Goal: Task Accomplishment & Management: Use online tool/utility

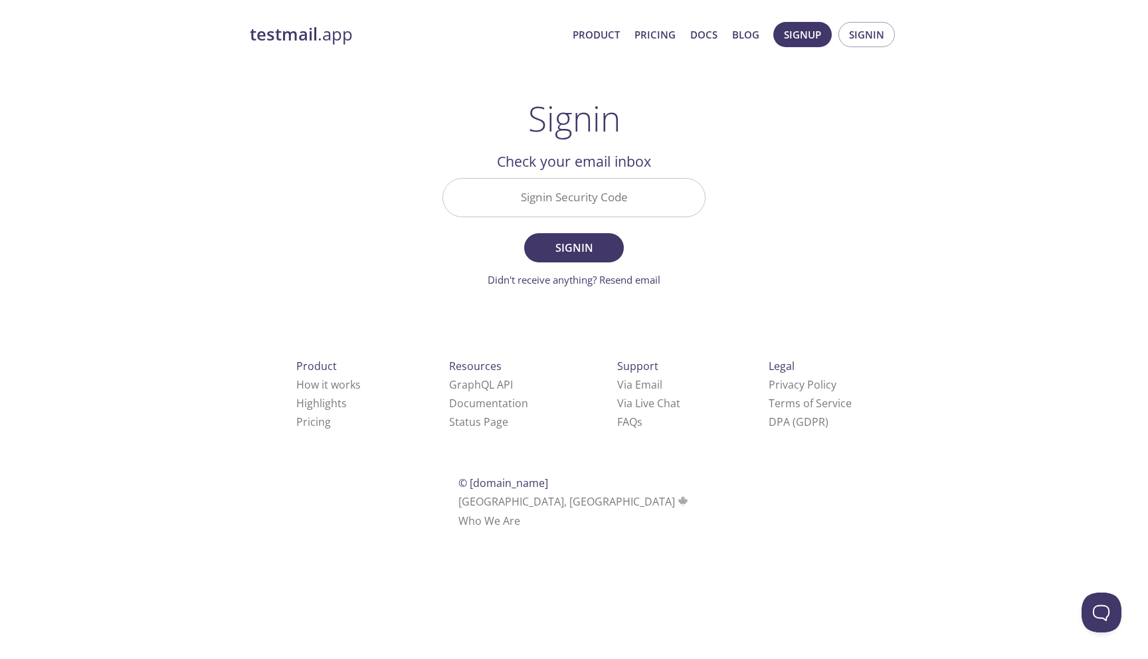
click at [567, 197] on input "Signin Security Code" at bounding box center [574, 198] width 262 height 38
click at [518, 191] on input "Signin Security Code" at bounding box center [574, 198] width 262 height 38
paste input "CTQZK4Y"
click at [803, 270] on div "testmail .app Product Pricing Docs Blog Signup Signin Signin Welcome back Email…" at bounding box center [574, 290] width 680 height 554
click at [595, 255] on span "Signin" at bounding box center [574, 247] width 70 height 19
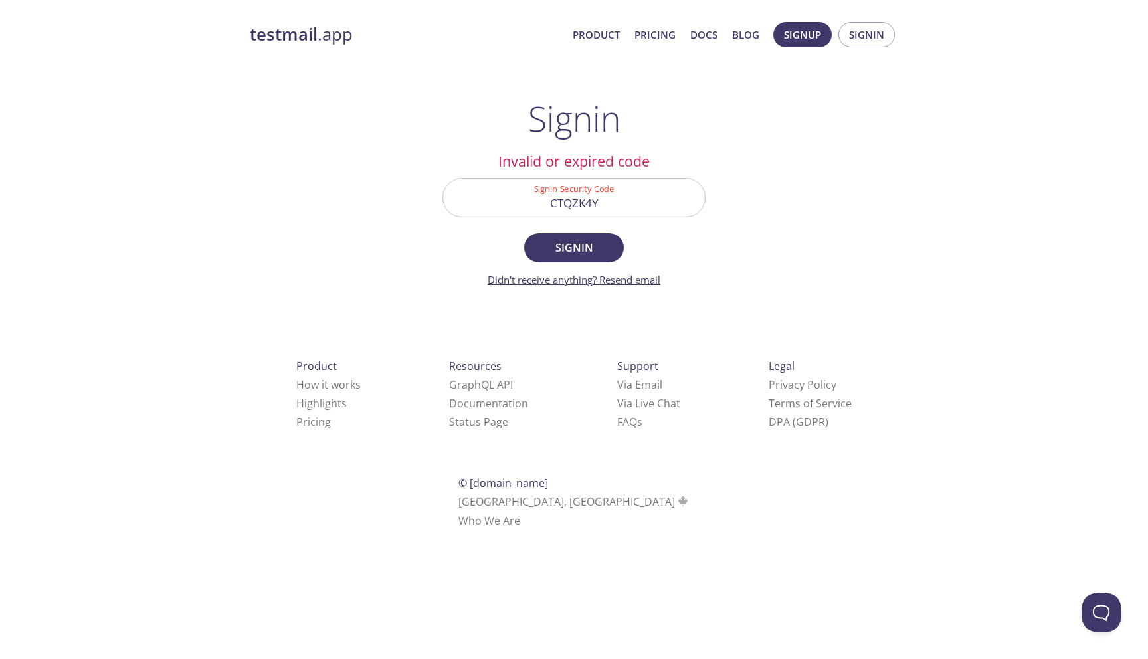
click at [628, 282] on link "Didn't receive anything? Resend email" at bounding box center [574, 279] width 173 height 13
click at [576, 210] on input "CTQZK4Y" at bounding box center [574, 198] width 262 height 38
paste input "U9SQG4R"
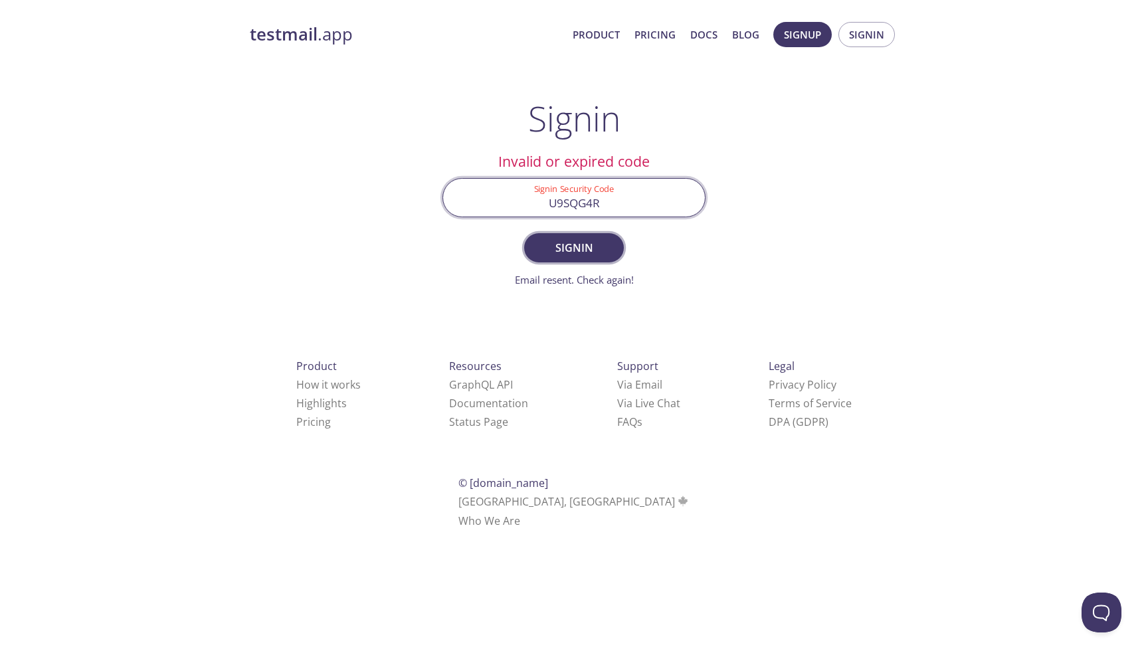
type input "U9SQG4R"
click at [580, 254] on span "Signin" at bounding box center [574, 247] width 70 height 19
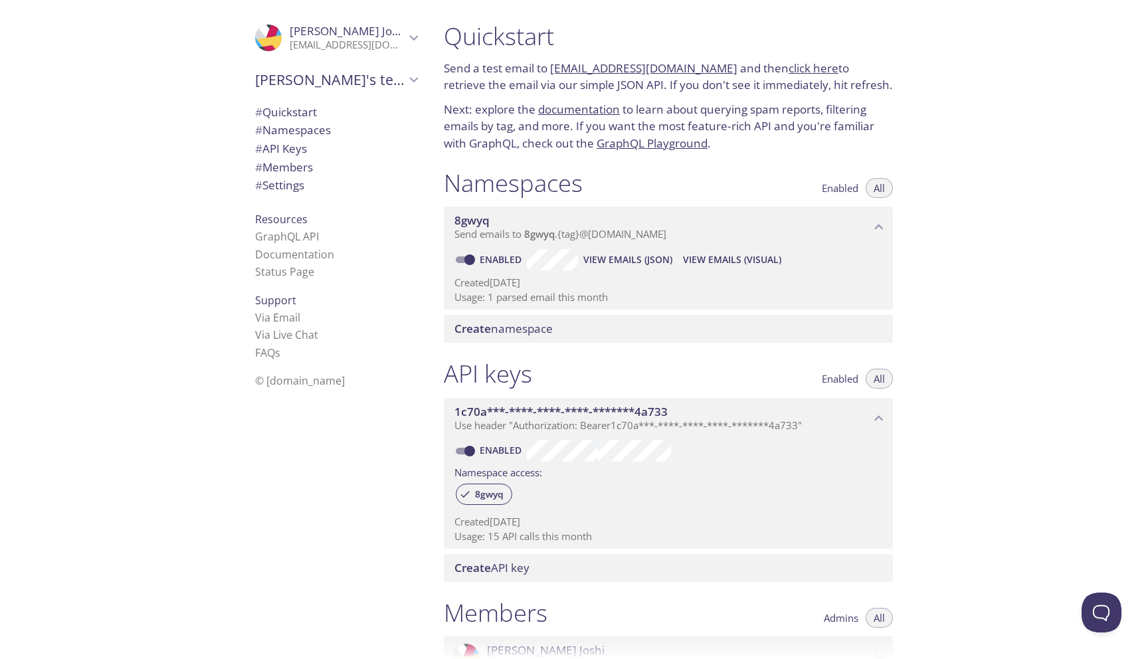
click at [632, 258] on span "View Emails (JSON)" at bounding box center [627, 260] width 89 height 16
click at [606, 253] on span "View Emails (JSON)" at bounding box center [627, 260] width 89 height 16
click at [615, 257] on span "View Emails (JSON)" at bounding box center [627, 260] width 89 height 16
click at [597, 262] on span "View Emails (JSON)" at bounding box center [627, 260] width 89 height 16
click at [601, 260] on span "View Emails (JSON)" at bounding box center [627, 260] width 89 height 16
